Goal: Task Accomplishment & Management: Manage account settings

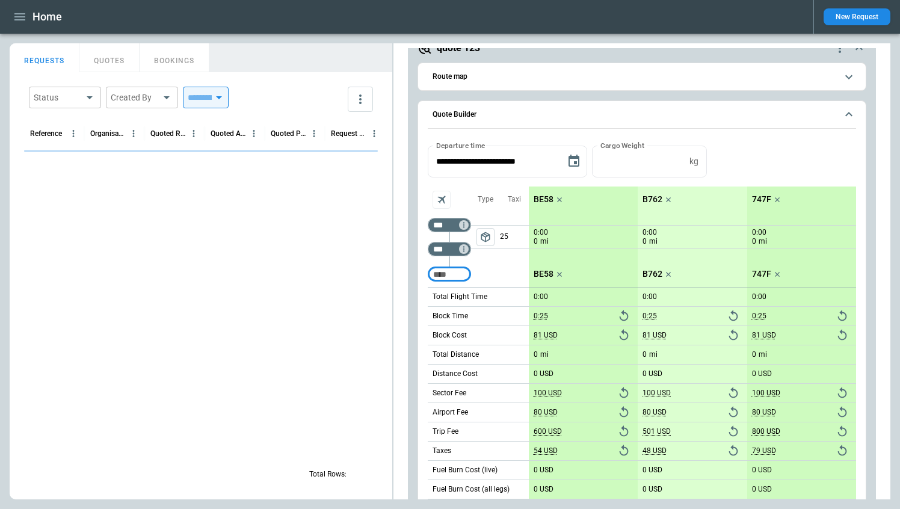
click at [442, 271] on input "Too short" at bounding box center [449, 275] width 39 height 22
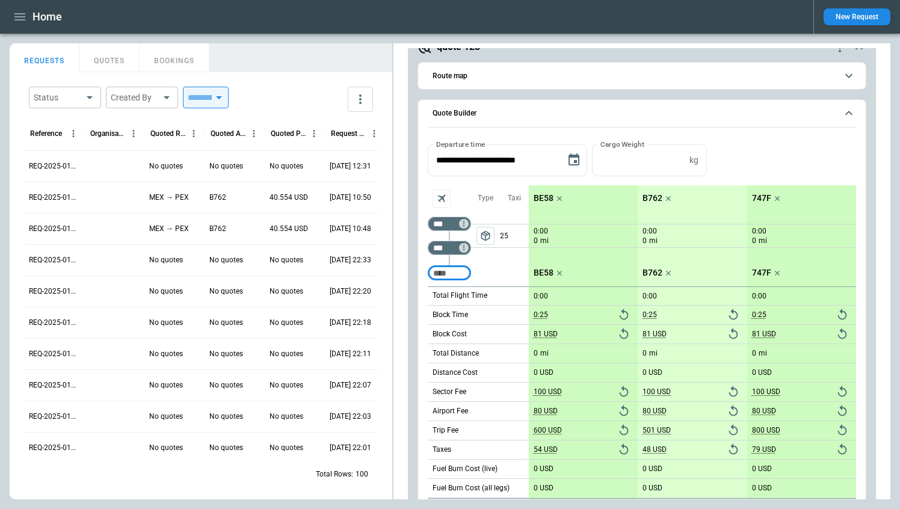
scroll to position [1636, 0]
type input "****"
click at [202, 19] on div "Home New Request" at bounding box center [450, 17] width 900 height 34
click at [22, 17] on icon "button" at bounding box center [20, 17] width 14 height 14
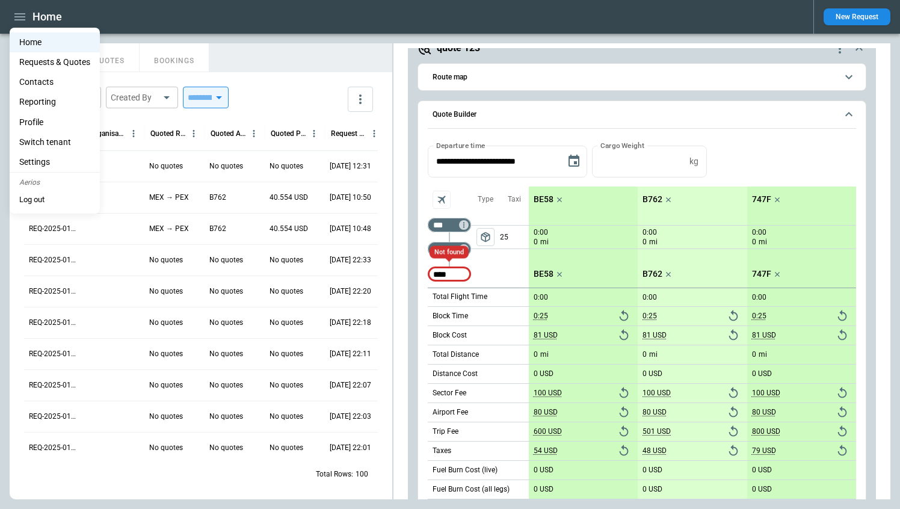
click at [39, 194] on button "Log out" at bounding box center [32, 200] width 45 height 18
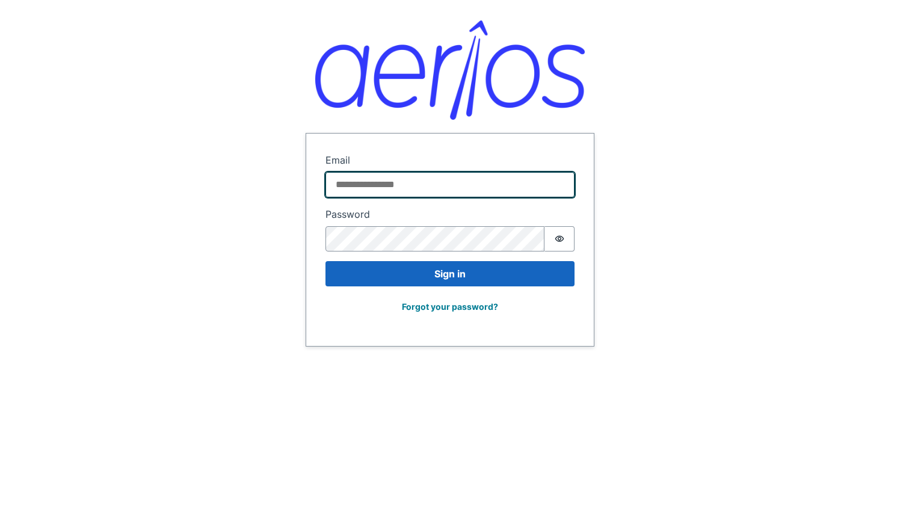
click at [401, 182] on input "Email" at bounding box center [449, 184] width 249 height 25
type input "**********"
click at [524, 192] on input "**********" at bounding box center [449, 184] width 249 height 25
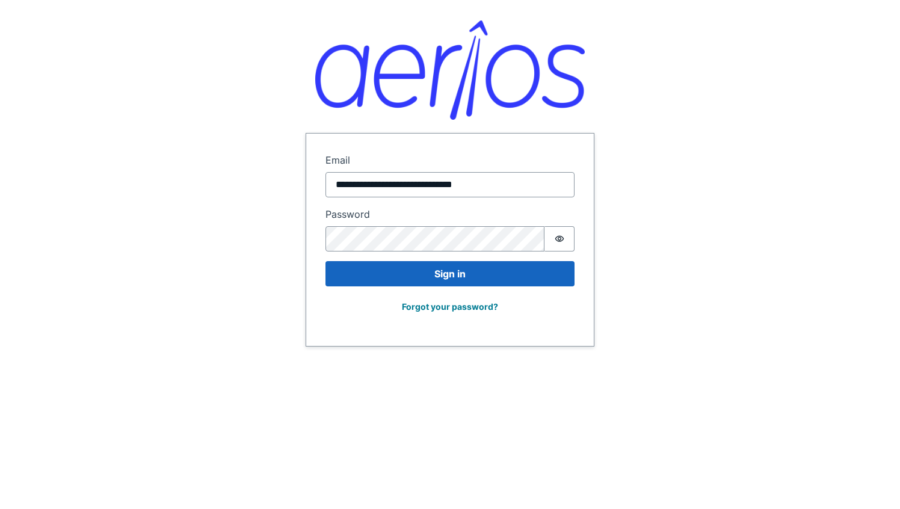
click at [688, 205] on div "**********" at bounding box center [450, 173] width 900 height 347
click at [559, 240] on icon "Show password" at bounding box center [559, 239] width 9 height 6
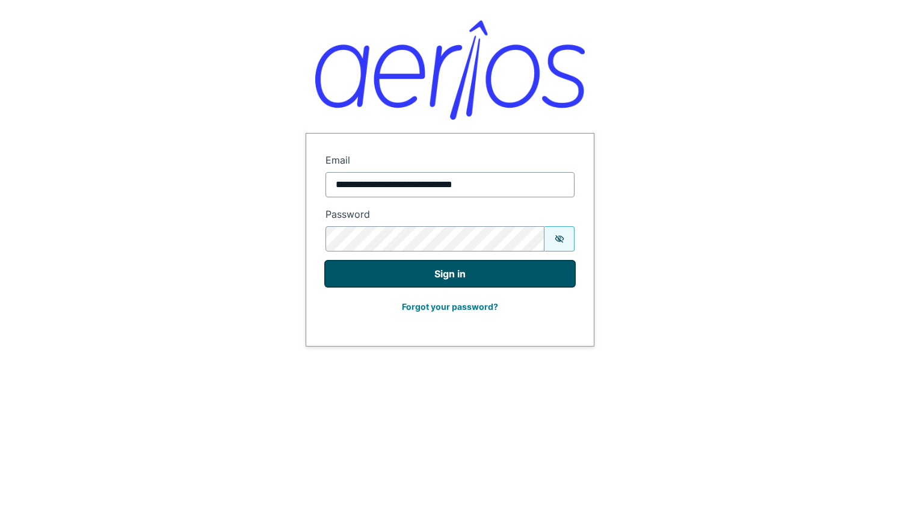
click at [408, 280] on button "Sign in" at bounding box center [449, 273] width 249 height 25
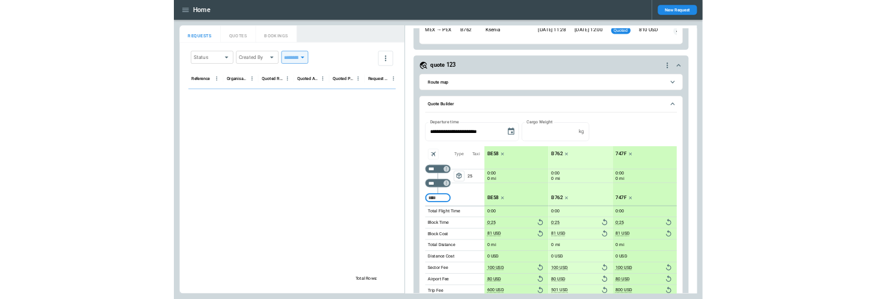
scroll to position [1636, 0]
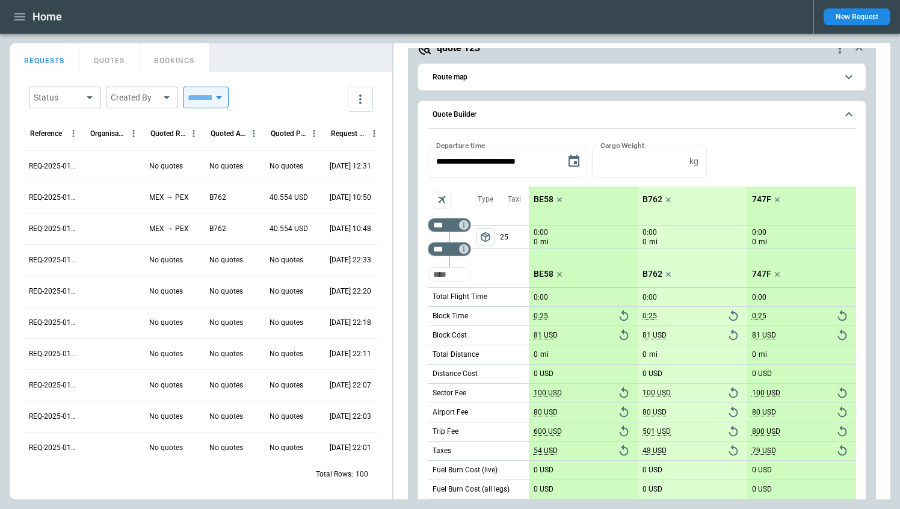
click at [446, 270] on input "Too short" at bounding box center [449, 275] width 39 height 22
click at [496, 274] on div "Type package_2" at bounding box center [485, 236] width 29 height 101
click at [449, 274] on input "Too short" at bounding box center [449, 275] width 39 height 22
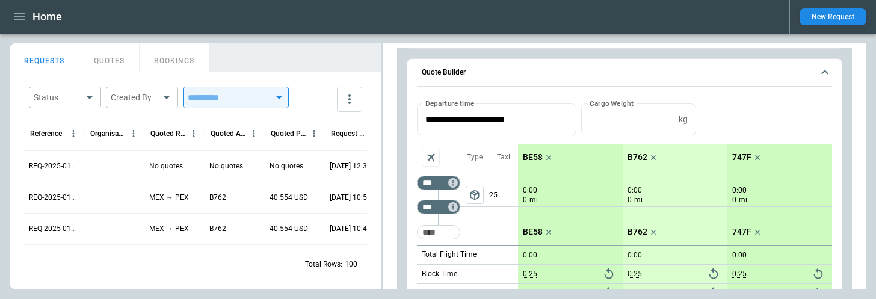
scroll to position [1703, 0]
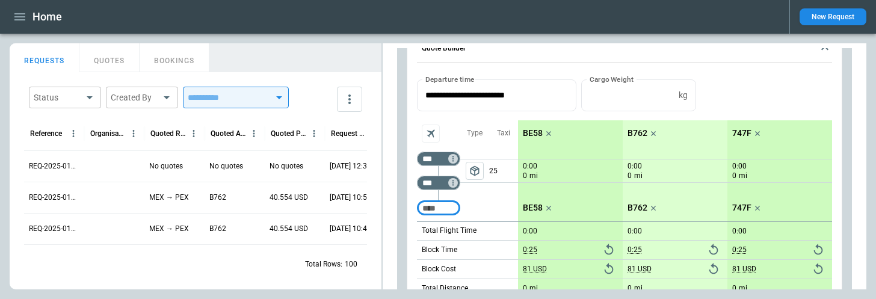
click at [430, 208] on input "Too short" at bounding box center [438, 208] width 39 height 22
click at [470, 205] on div "Type package_2" at bounding box center [474, 170] width 29 height 101
click at [449, 211] on input "Too short" at bounding box center [438, 208] width 39 height 22
click at [472, 211] on div "Type package_2" at bounding box center [474, 170] width 29 height 101
